Goal: Information Seeking & Learning: Learn about a topic

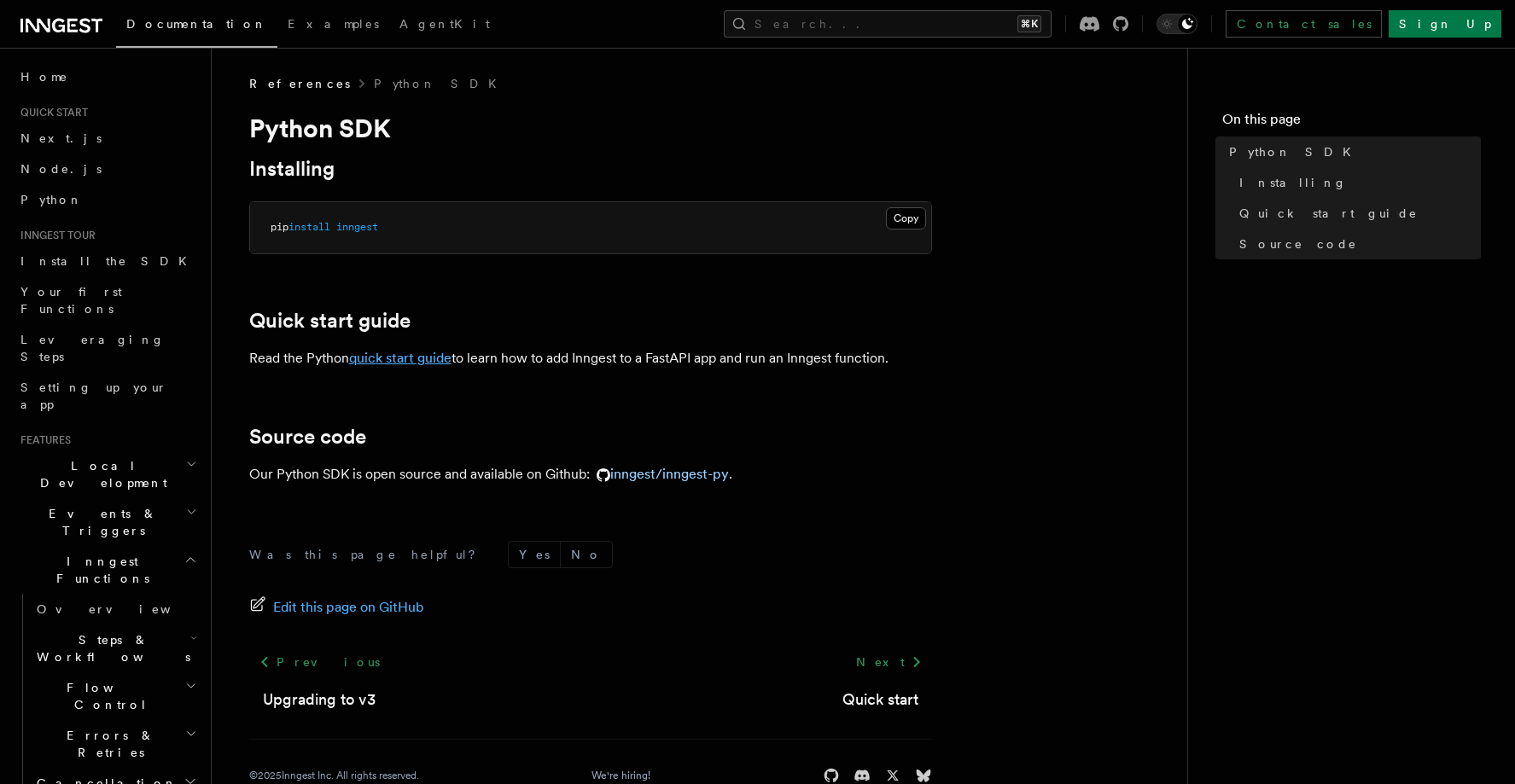
click at [407, 352] on link "quick start guide" at bounding box center [400, 358] width 103 height 17
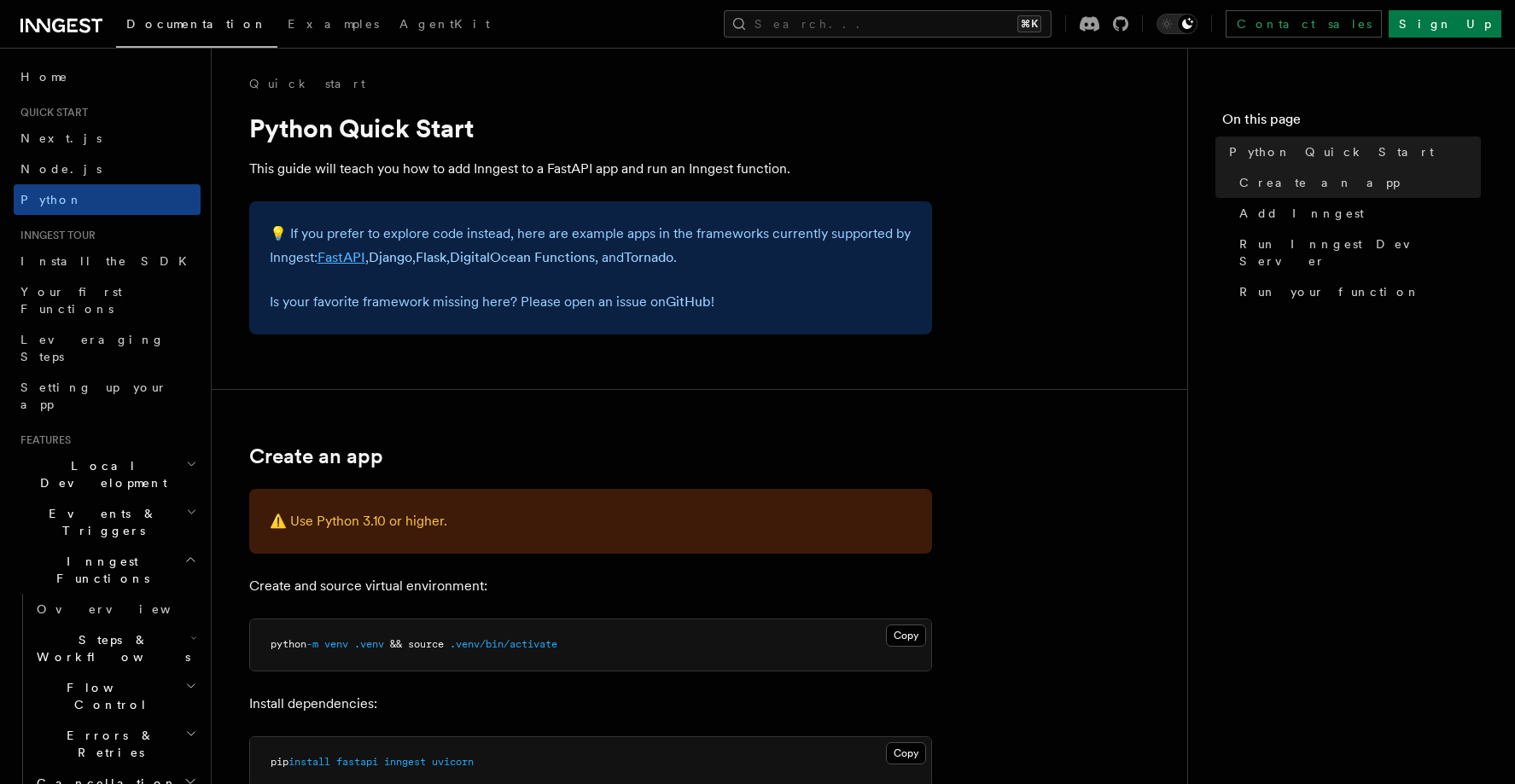
click at [344, 253] on link "FastAPI" at bounding box center [341, 257] width 48 height 17
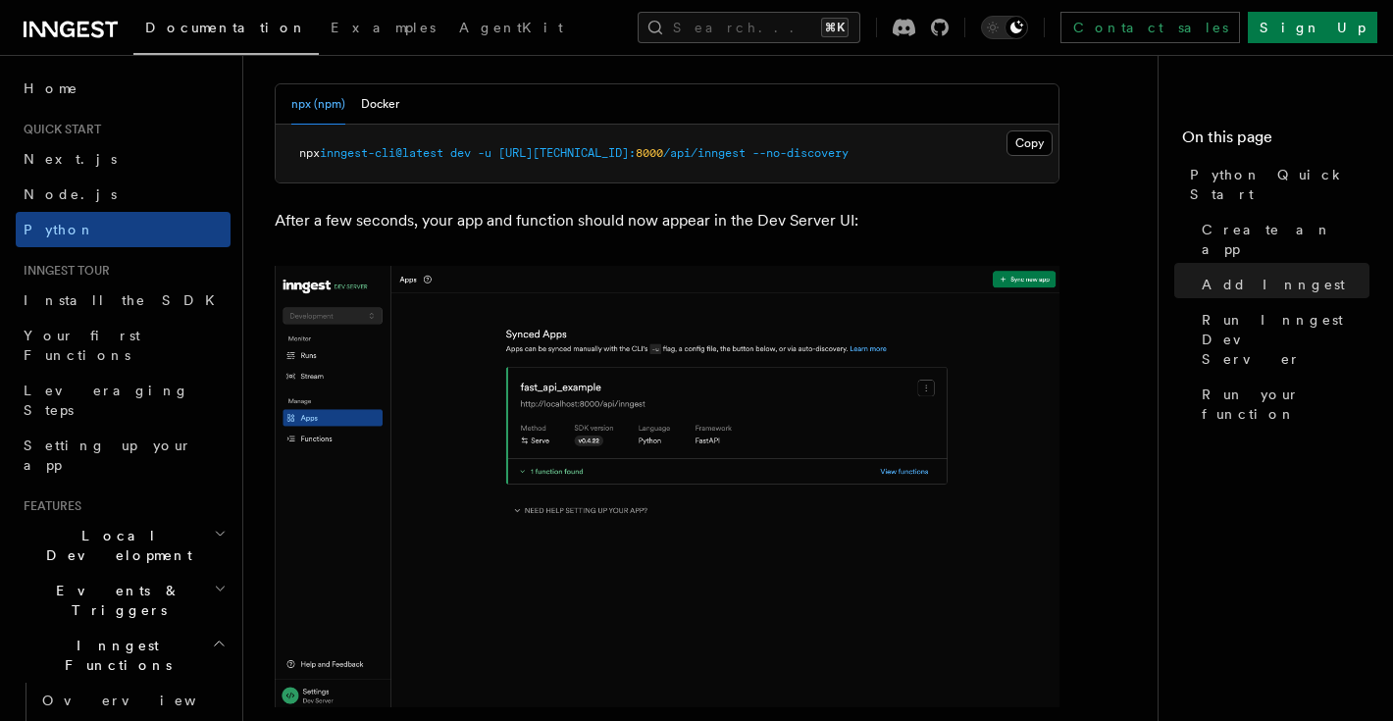
scroll to position [2597, 0]
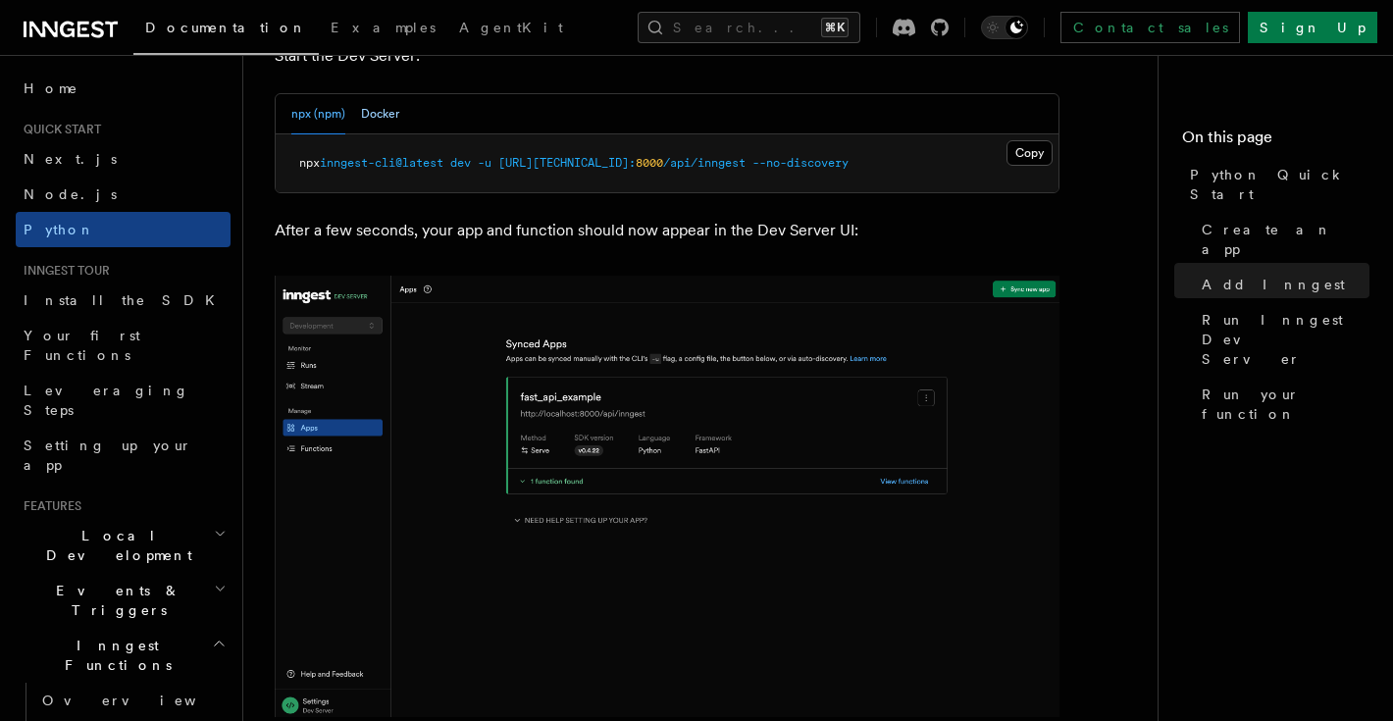
click at [364, 113] on button "Docker" at bounding box center [380, 114] width 38 height 40
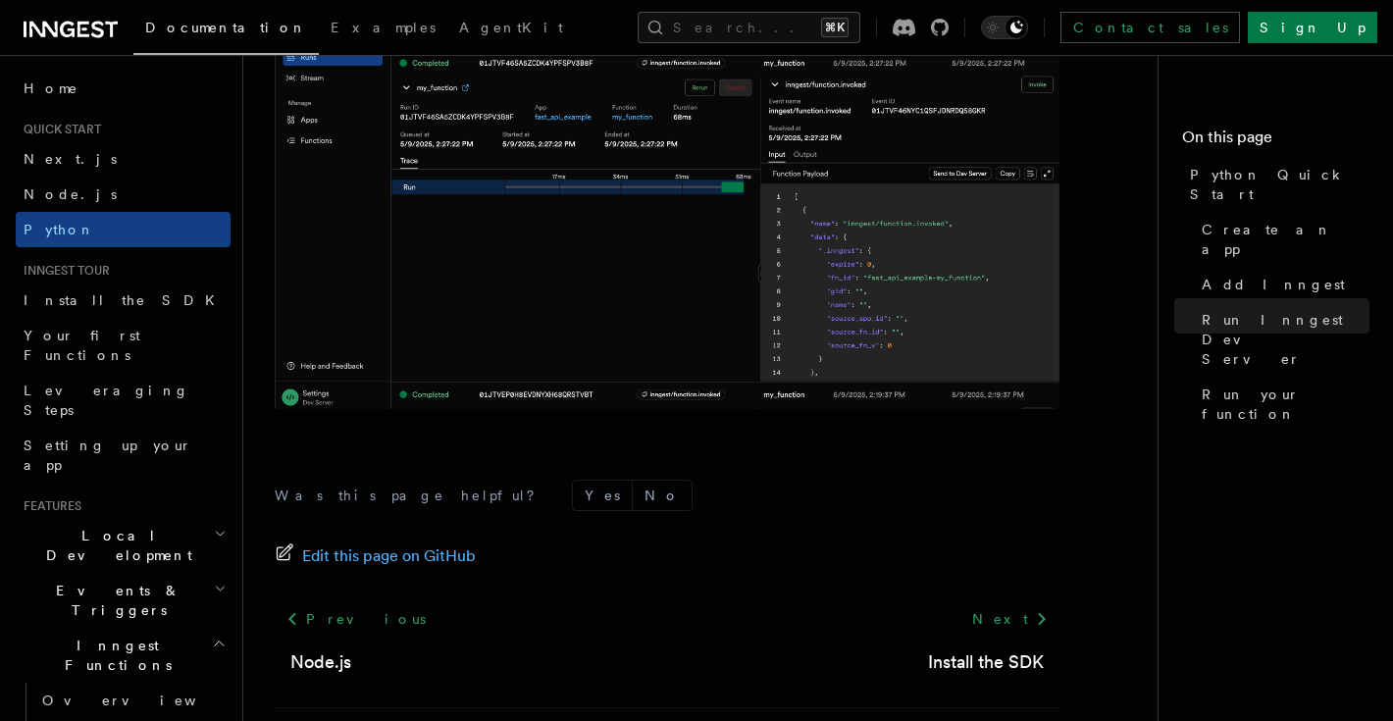
scroll to position [4259, 0]
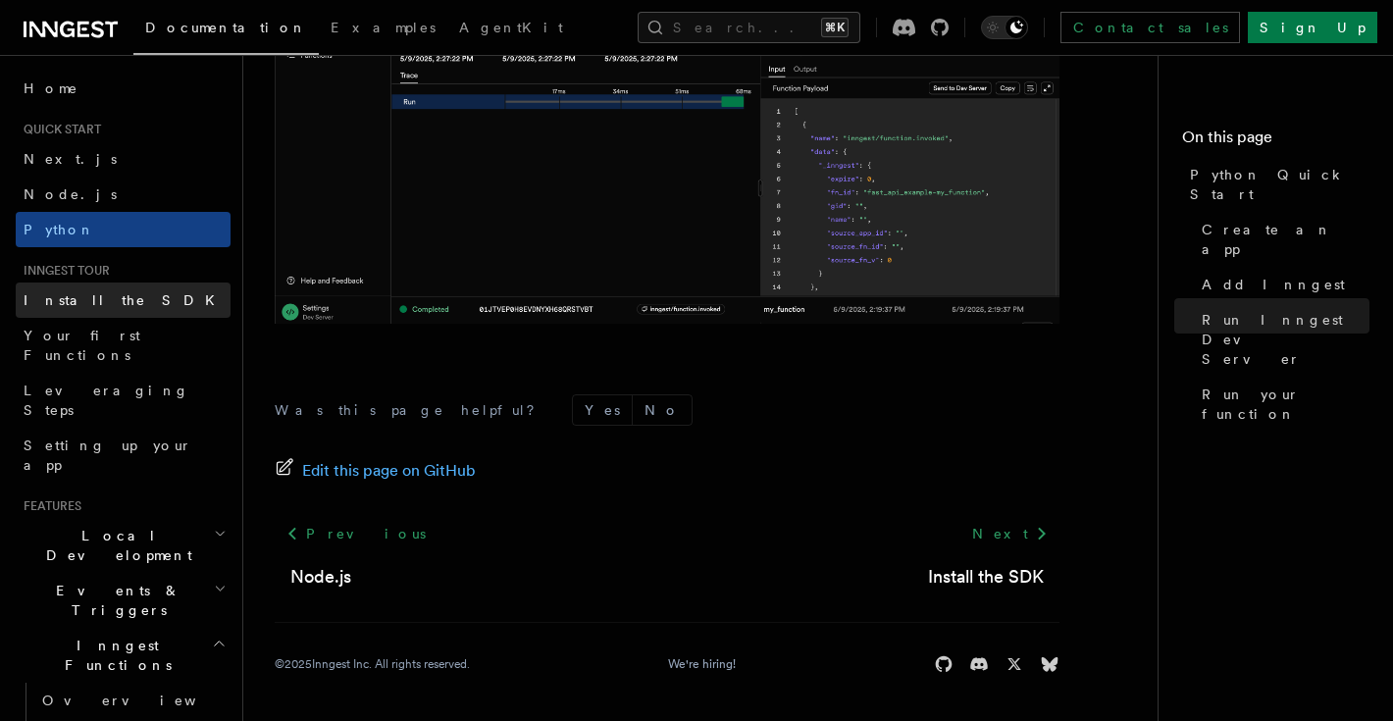
click at [174, 305] on link "Install the SDK" at bounding box center [123, 300] width 215 height 35
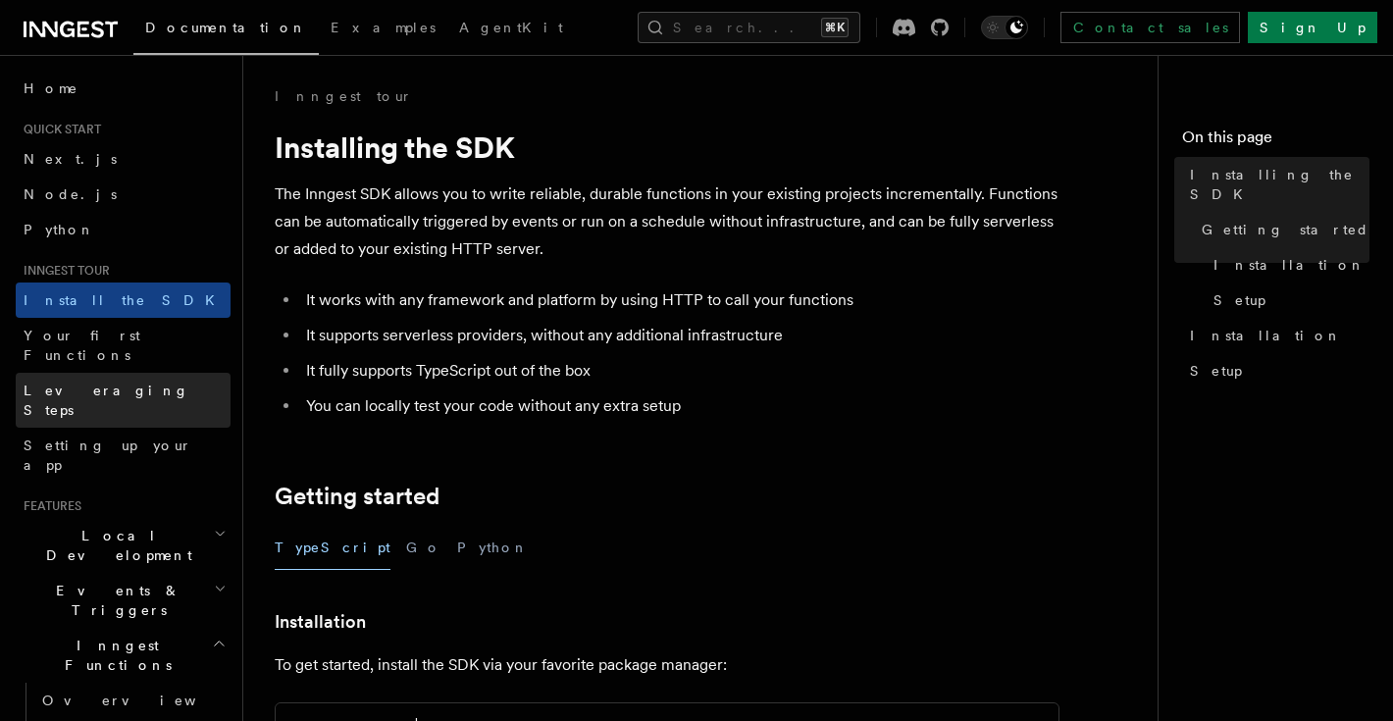
click at [171, 373] on link "Leveraging Steps" at bounding box center [123, 400] width 215 height 55
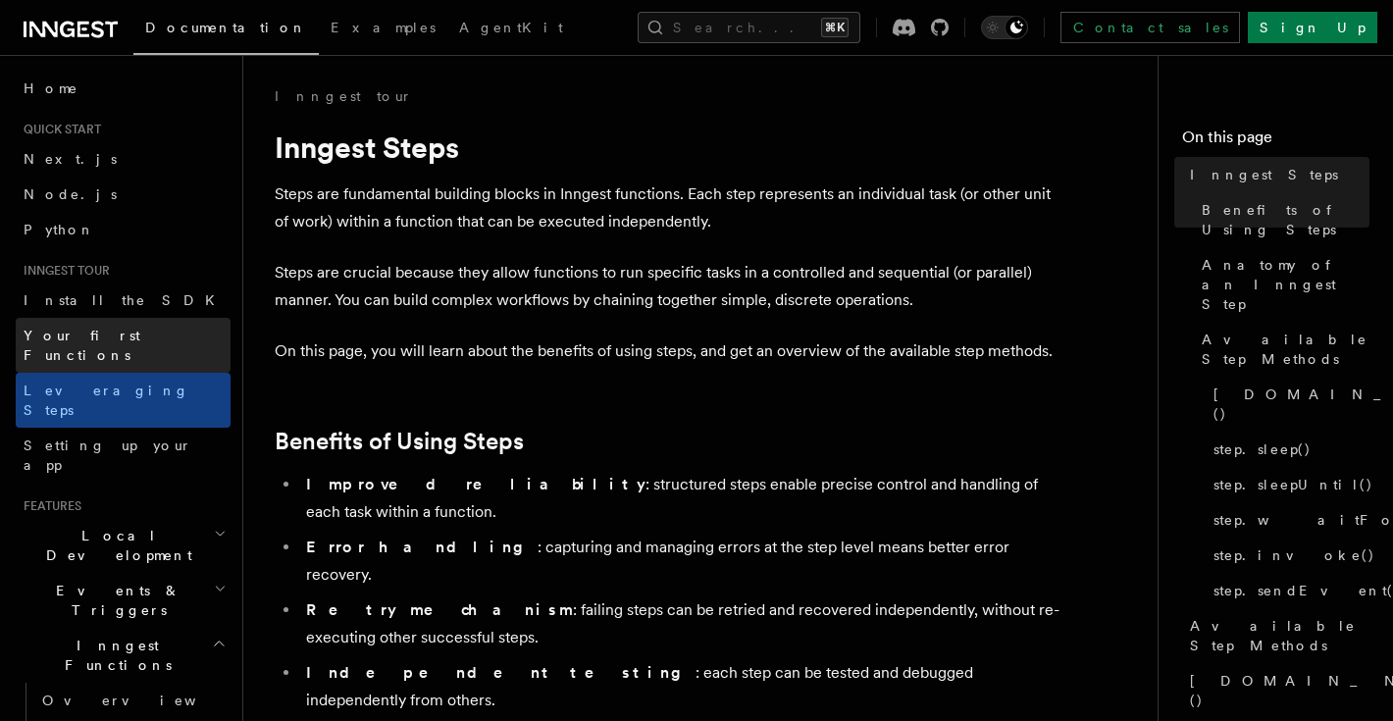
click at [171, 325] on link "Your first Functions" at bounding box center [123, 345] width 215 height 55
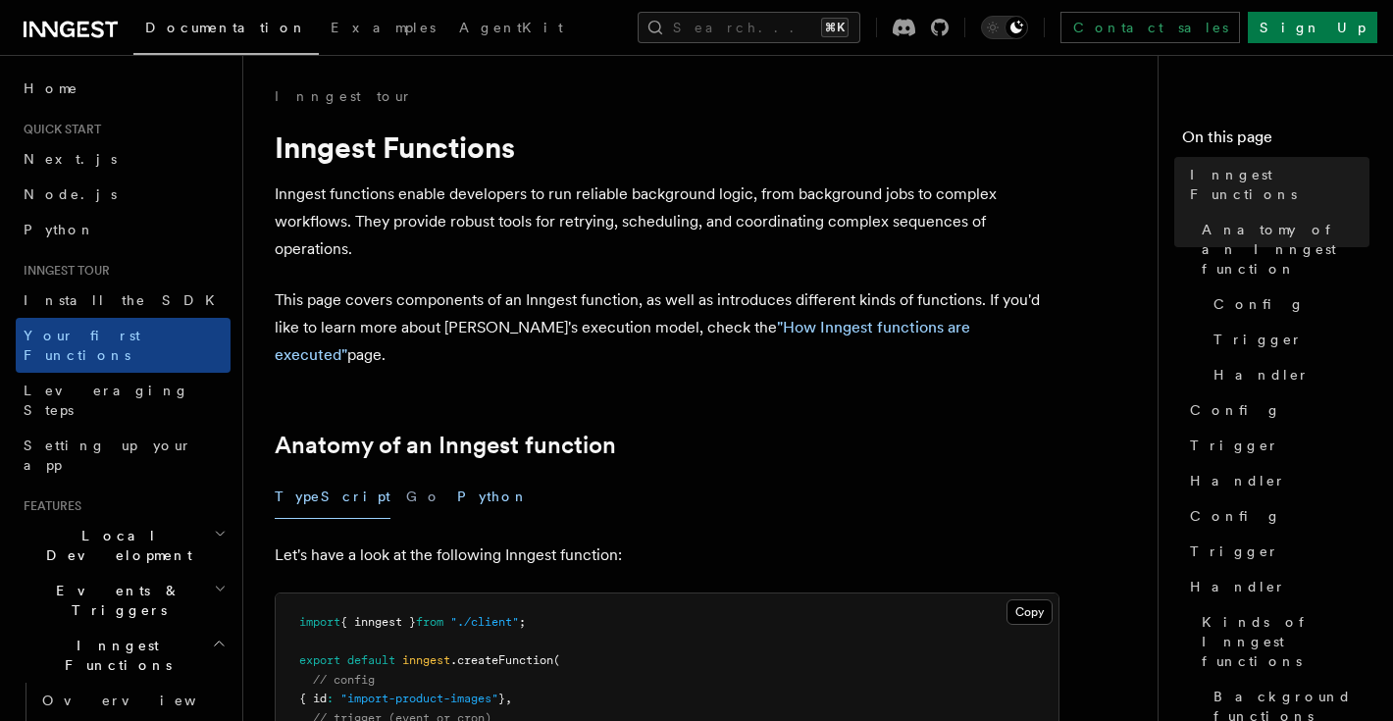
click at [457, 478] on button "Python" at bounding box center [493, 497] width 72 height 44
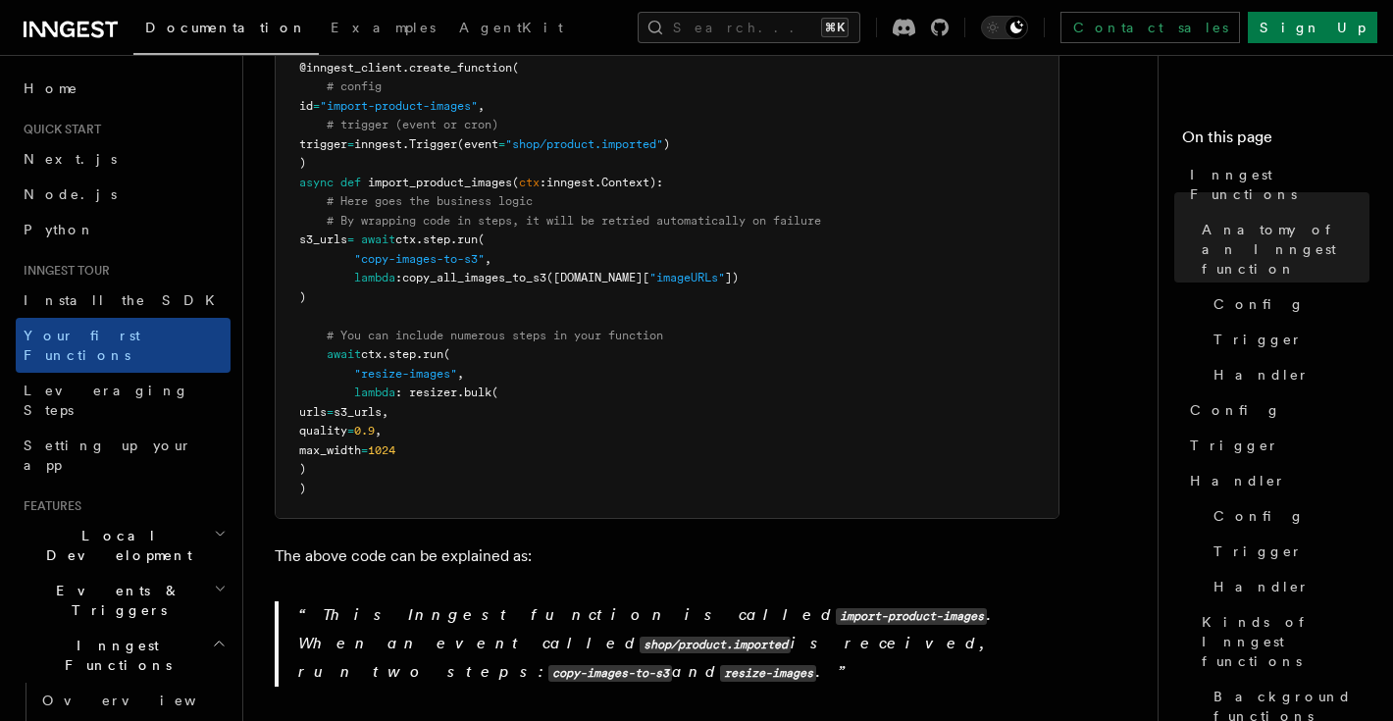
scroll to position [615, 0]
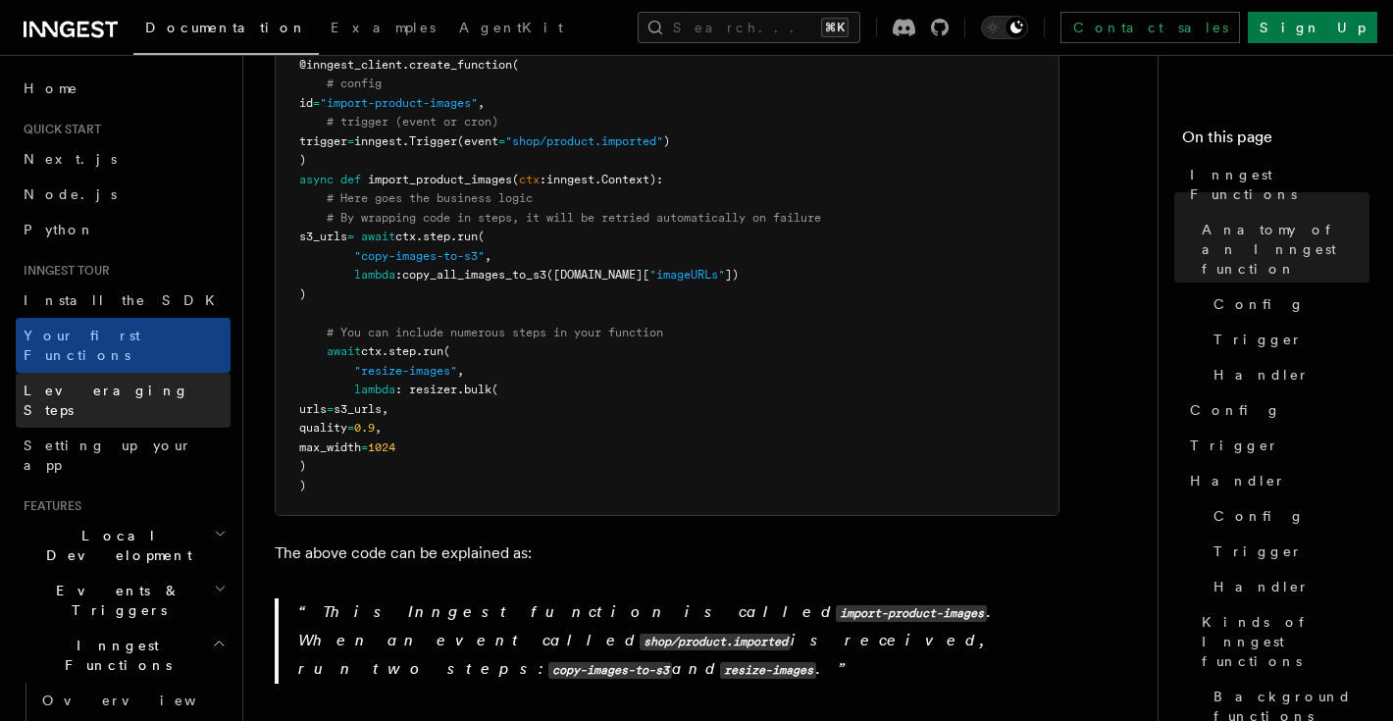
click at [174, 373] on link "Leveraging Steps" at bounding box center [123, 400] width 215 height 55
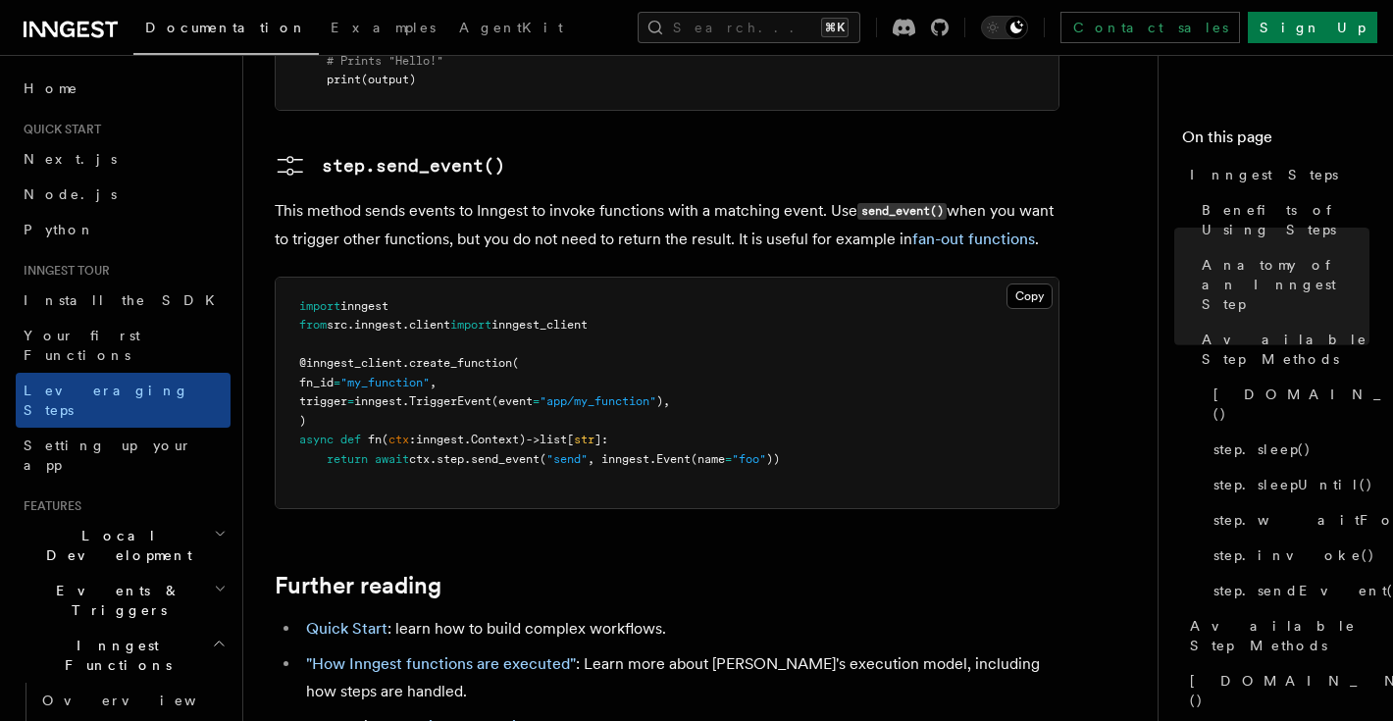
scroll to position [4426, 0]
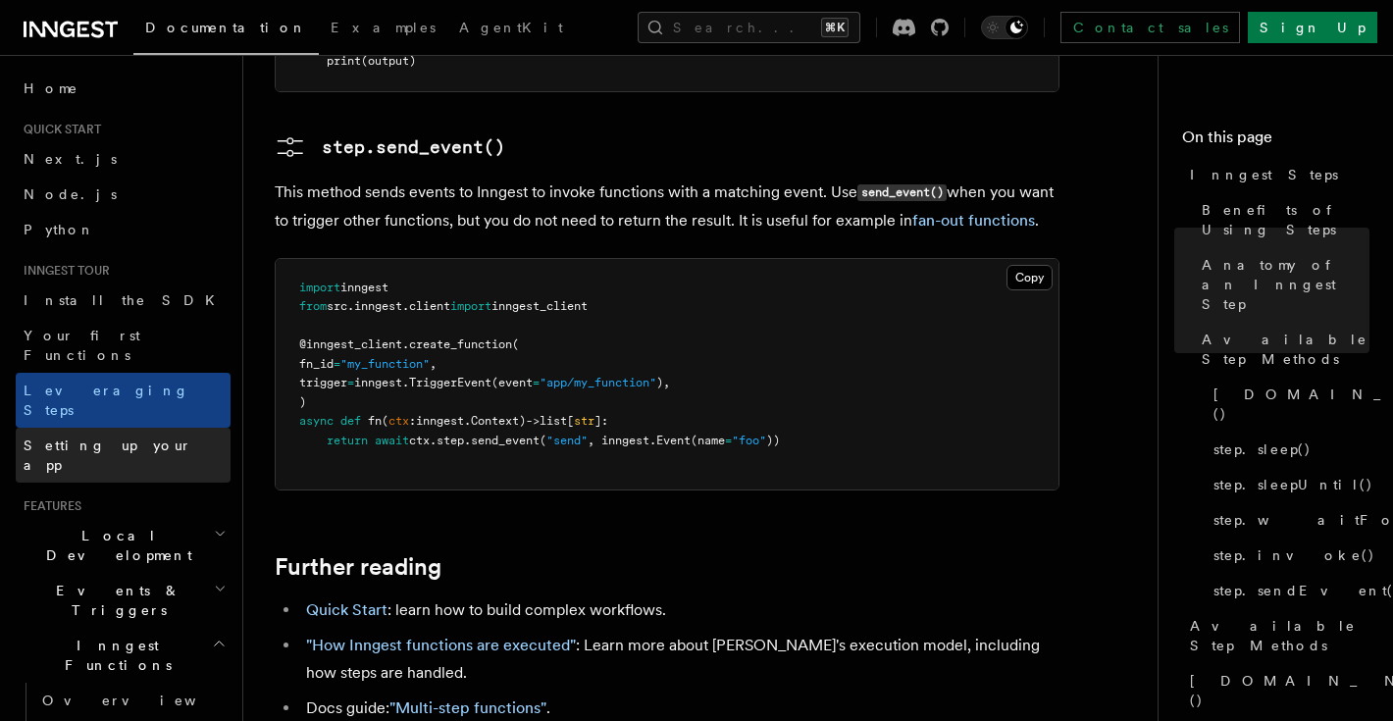
click at [162, 428] on link "Setting up your app" at bounding box center [123, 455] width 215 height 55
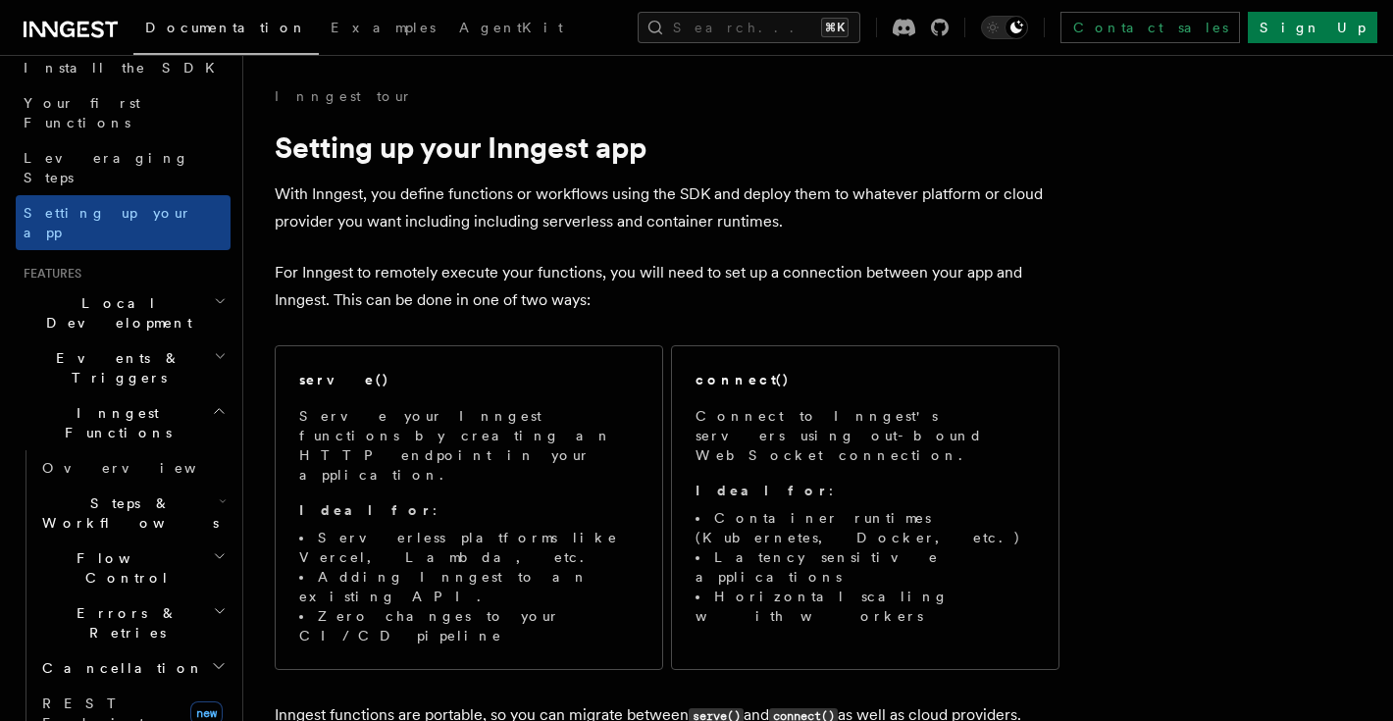
scroll to position [226, 0]
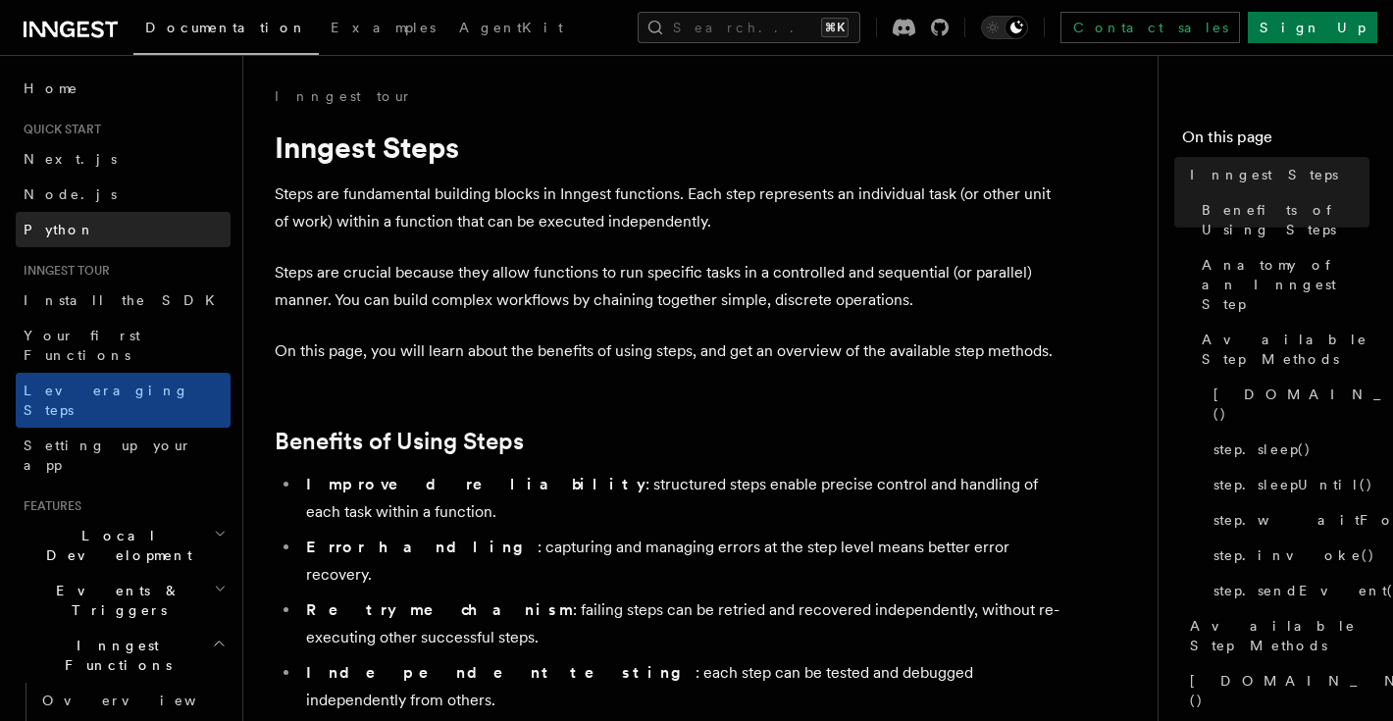
click at [108, 231] on link "Python" at bounding box center [123, 229] width 215 height 35
